Goal: Task Accomplishment & Management: Use online tool/utility

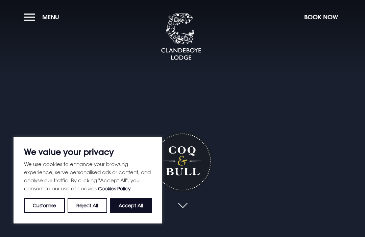
click at [141, 207] on button "Accept All" at bounding box center [131, 205] width 42 height 15
checkbox input "true"
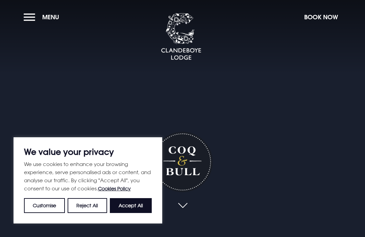
checkbox input "true"
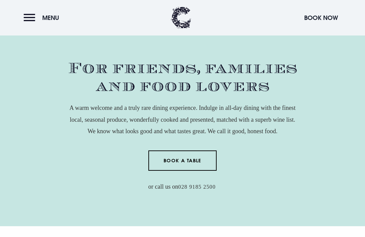
scroll to position [218, 0]
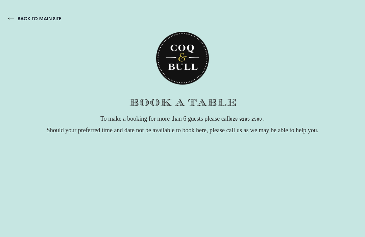
checkbox input "true"
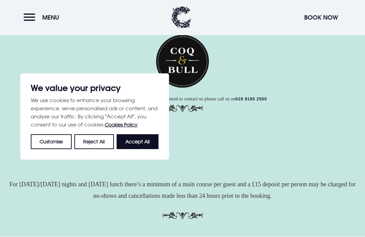
click at [147, 143] on button "Accept All" at bounding box center [138, 141] width 42 height 15
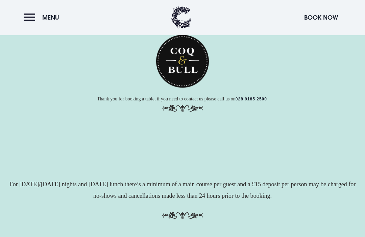
checkbox input "true"
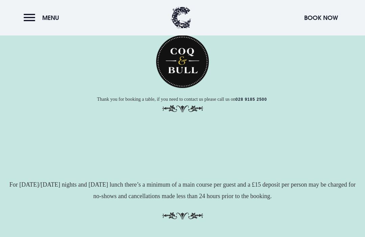
scroll to position [136, 0]
